Goal: Information Seeking & Learning: Learn about a topic

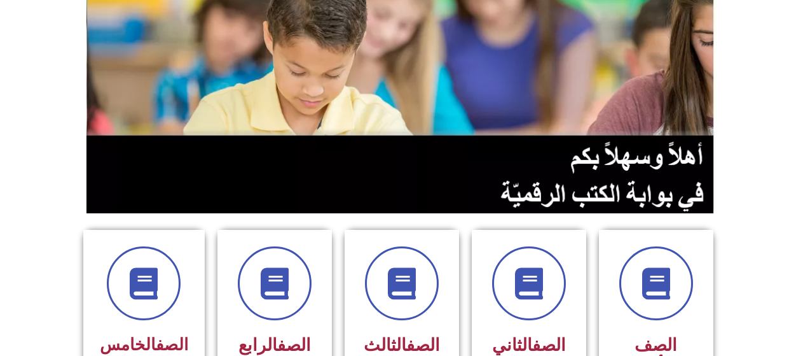
scroll to position [191, 0]
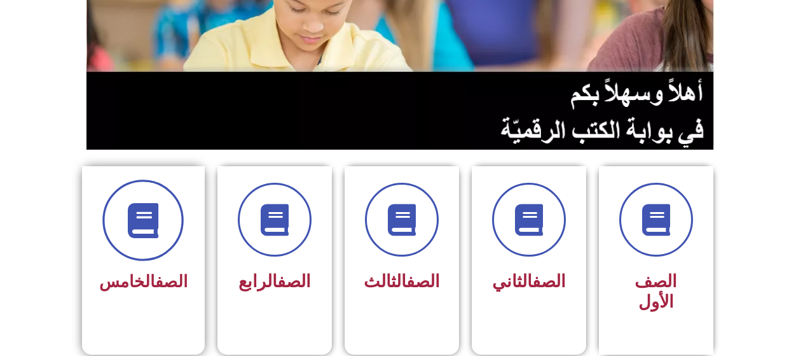
click at [140, 252] on span at bounding box center [142, 219] width 81 height 81
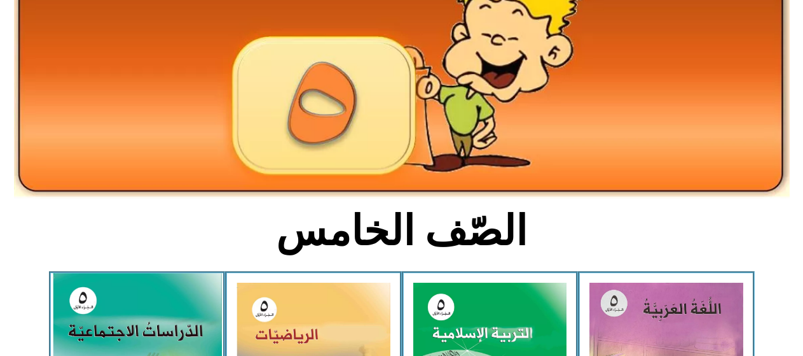
scroll to position [191, 0]
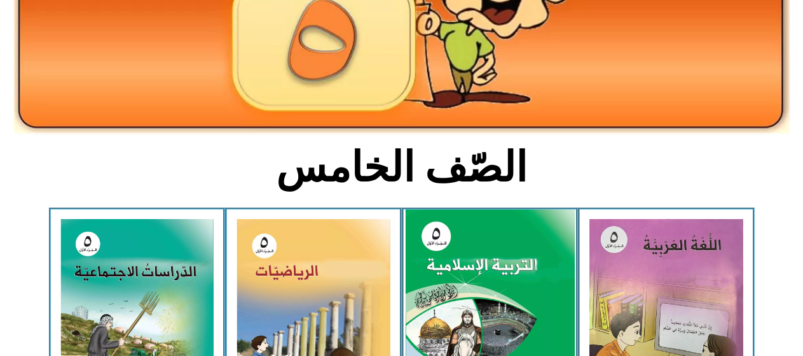
click at [493, 316] on img at bounding box center [489, 314] width 169 height 211
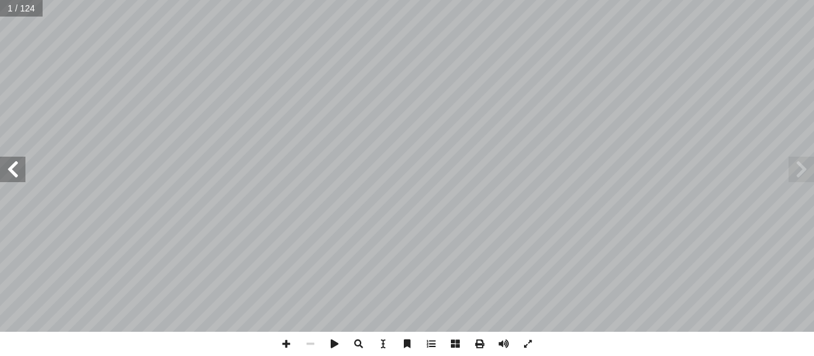
click at [13, 172] on span at bounding box center [12, 168] width 25 height 25
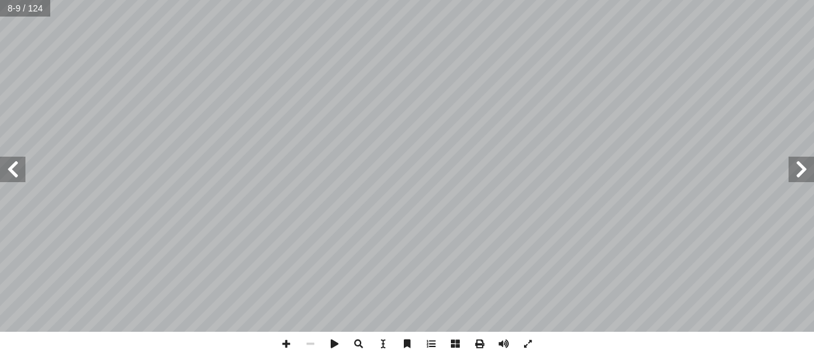
click at [13, 172] on span at bounding box center [12, 168] width 25 height 25
click at [9, 163] on span at bounding box center [12, 168] width 25 height 25
click at [10, 163] on span at bounding box center [12, 168] width 25 height 25
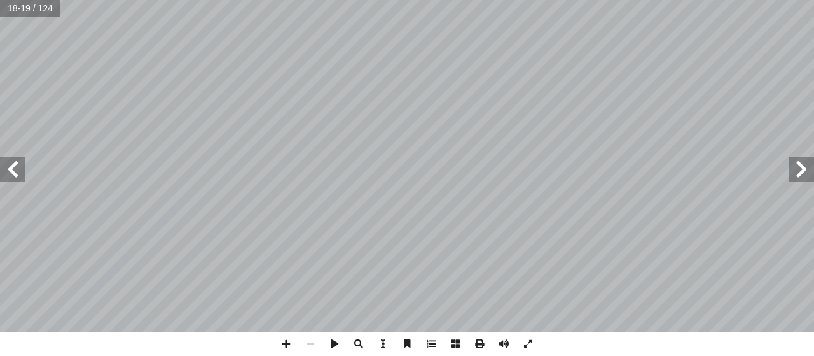
click at [10, 163] on span at bounding box center [12, 168] width 25 height 25
click at [14, 160] on span at bounding box center [12, 168] width 25 height 25
click at [804, 172] on span at bounding box center [801, 168] width 25 height 25
click at [807, 170] on span at bounding box center [801, 168] width 25 height 25
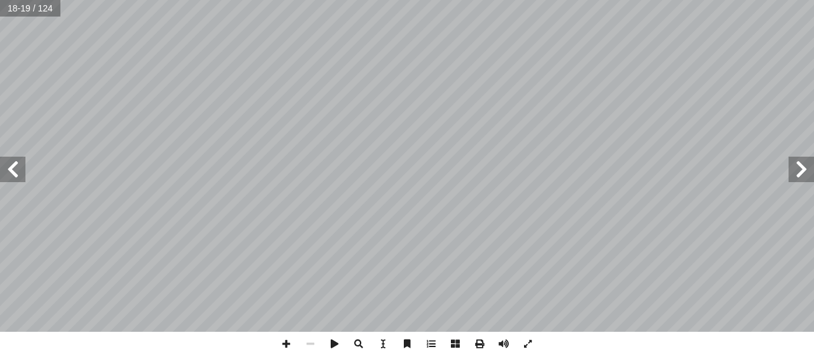
click at [10, 169] on span at bounding box center [12, 168] width 25 height 25
click at [12, 164] on span at bounding box center [12, 168] width 25 height 25
click at [287, 340] on span at bounding box center [286, 343] width 24 height 24
drag, startPoint x: 3, startPoint y: 160, endPoint x: 13, endPoint y: 162, distance: 10.5
click at [13, 162] on span at bounding box center [12, 168] width 25 height 25
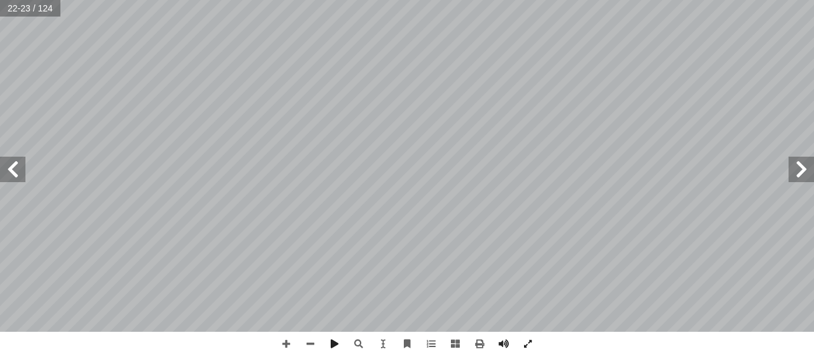
click at [9, 162] on span at bounding box center [12, 168] width 25 height 25
click at [12, 160] on span at bounding box center [12, 168] width 25 height 25
click at [10, 156] on span at bounding box center [12, 168] width 25 height 25
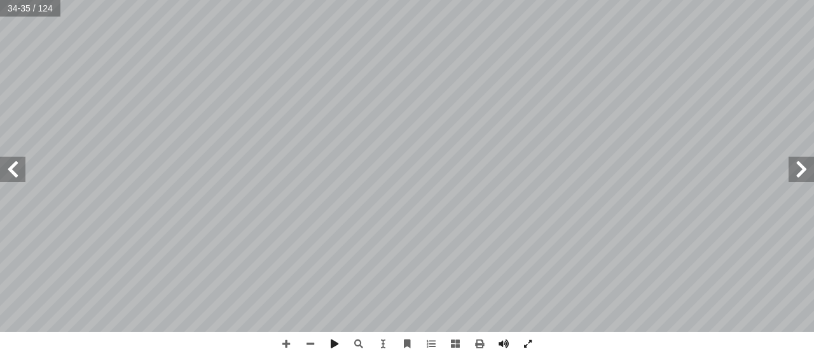
click at [6, 160] on span at bounding box center [12, 168] width 25 height 25
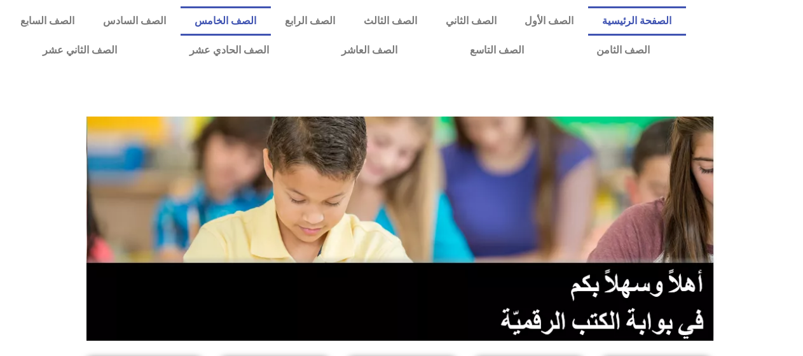
click at [271, 17] on link "الصف الخامس" at bounding box center [226, 20] width 90 height 29
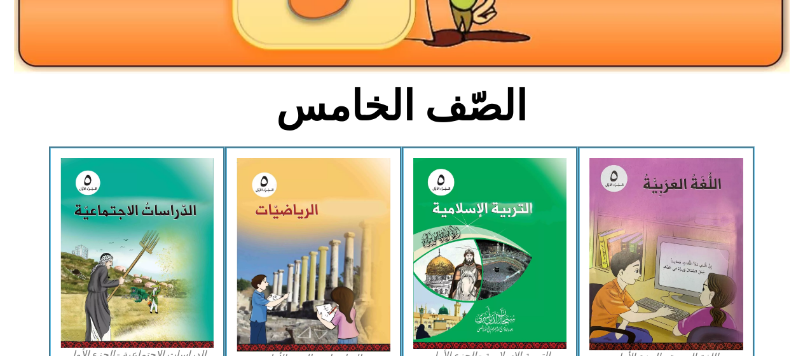
scroll to position [254, 0]
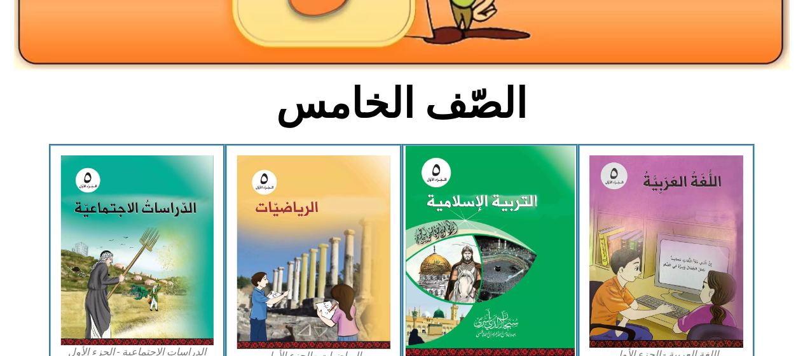
click at [462, 164] on img at bounding box center [489, 251] width 169 height 211
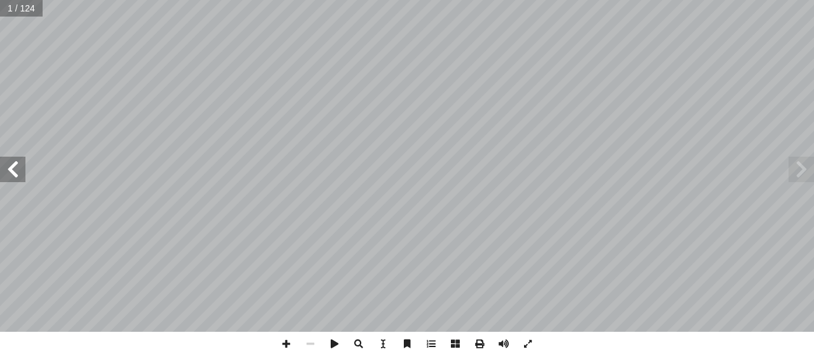
click at [15, 175] on span at bounding box center [12, 168] width 25 height 25
click at [15, 170] on span at bounding box center [12, 168] width 25 height 25
click at [17, 169] on span at bounding box center [12, 168] width 25 height 25
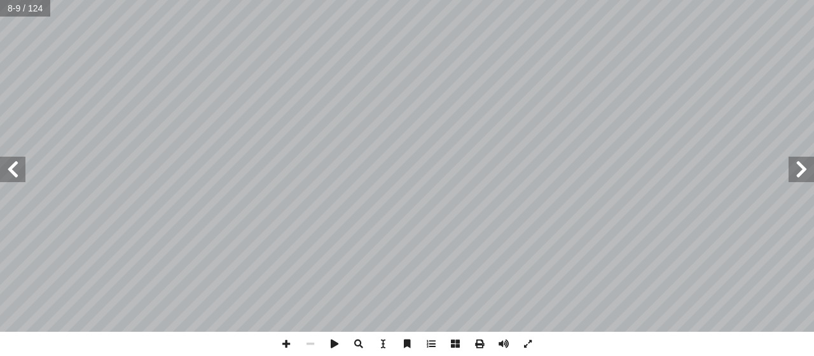
click at [17, 169] on span at bounding box center [12, 168] width 25 height 25
click at [20, 162] on span at bounding box center [12, 168] width 25 height 25
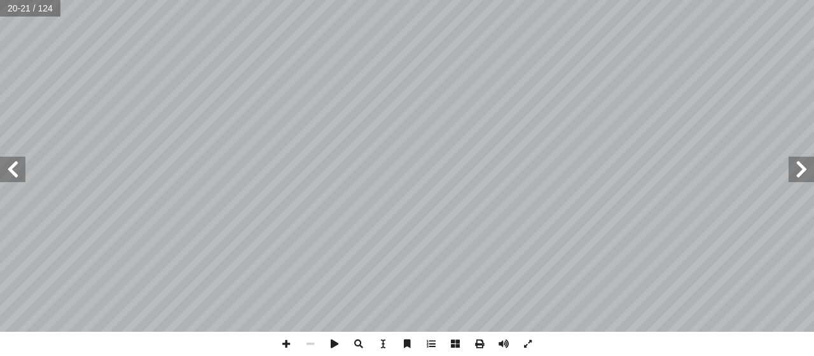
click at [19, 157] on span at bounding box center [12, 168] width 25 height 25
click at [8, 167] on span at bounding box center [12, 168] width 25 height 25
click at [10, 164] on span at bounding box center [12, 168] width 25 height 25
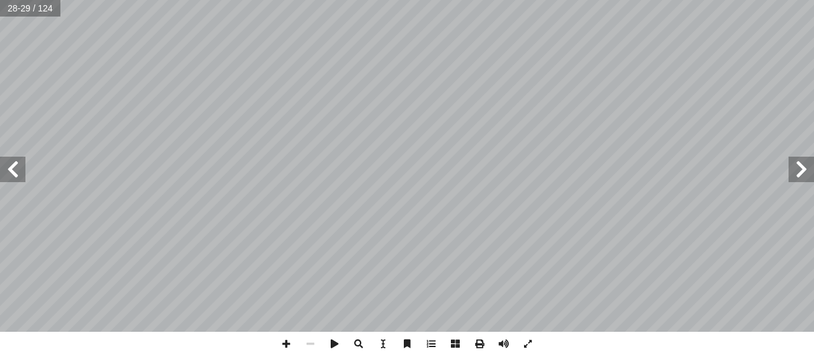
click at [10, 164] on span at bounding box center [12, 168] width 25 height 25
click at [11, 163] on span at bounding box center [12, 168] width 25 height 25
click at [6, 164] on span at bounding box center [12, 168] width 25 height 25
click at [286, 336] on span at bounding box center [286, 343] width 24 height 24
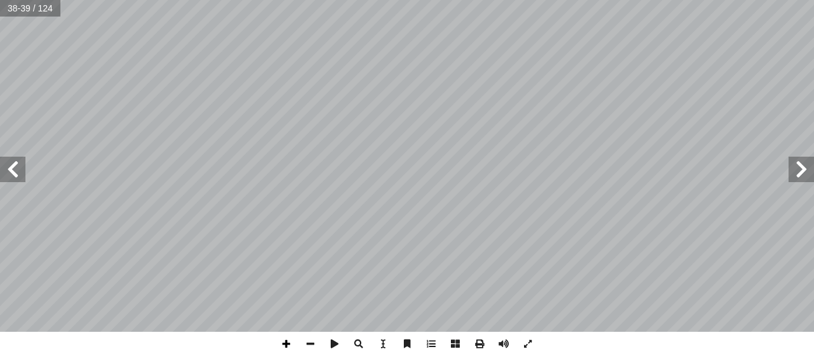
click at [286, 336] on span at bounding box center [286, 343] width 24 height 24
click at [308, 331] on span at bounding box center [310, 343] width 24 height 24
click at [198, 332] on div "ُ لك � الم ُ لق � ه الخ ّ الل س: ْ ر َّ الد ُ هداف أ ا قادرين على: � يكونو ْ ن …" at bounding box center [407, 178] width 814 height 356
click at [805, 174] on span at bounding box center [801, 168] width 25 height 25
click at [273, 336] on div "ُ لك � الم ُ لق � ه الخ ّ الل س: ْ ر َّ الد ُ هداف أ ا قادرين على: � يكونو ْ ن …" at bounding box center [407, 178] width 814 height 356
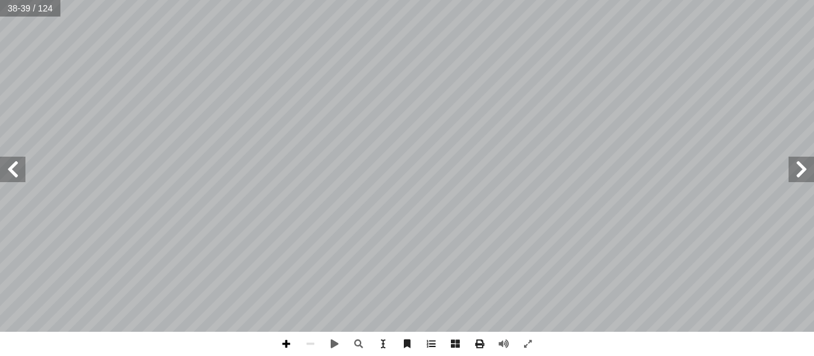
click at [289, 341] on span at bounding box center [286, 343] width 24 height 24
click at [304, 336] on span at bounding box center [310, 343] width 24 height 24
click at [309, 340] on span at bounding box center [310, 343] width 24 height 24
click at [11, 169] on span at bounding box center [12, 168] width 25 height 25
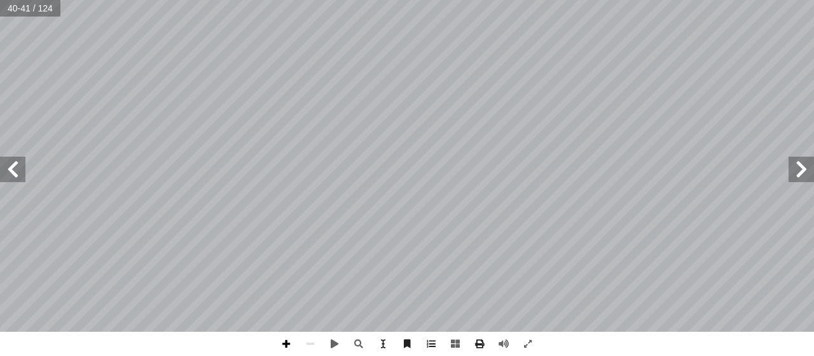
click at [277, 333] on span at bounding box center [286, 343] width 24 height 24
click at [279, 333] on span at bounding box center [286, 343] width 24 height 24
click at [304, 336] on span at bounding box center [310, 343] width 24 height 24
click at [284, 340] on span at bounding box center [286, 343] width 24 height 24
